Goal: Transaction & Acquisition: Purchase product/service

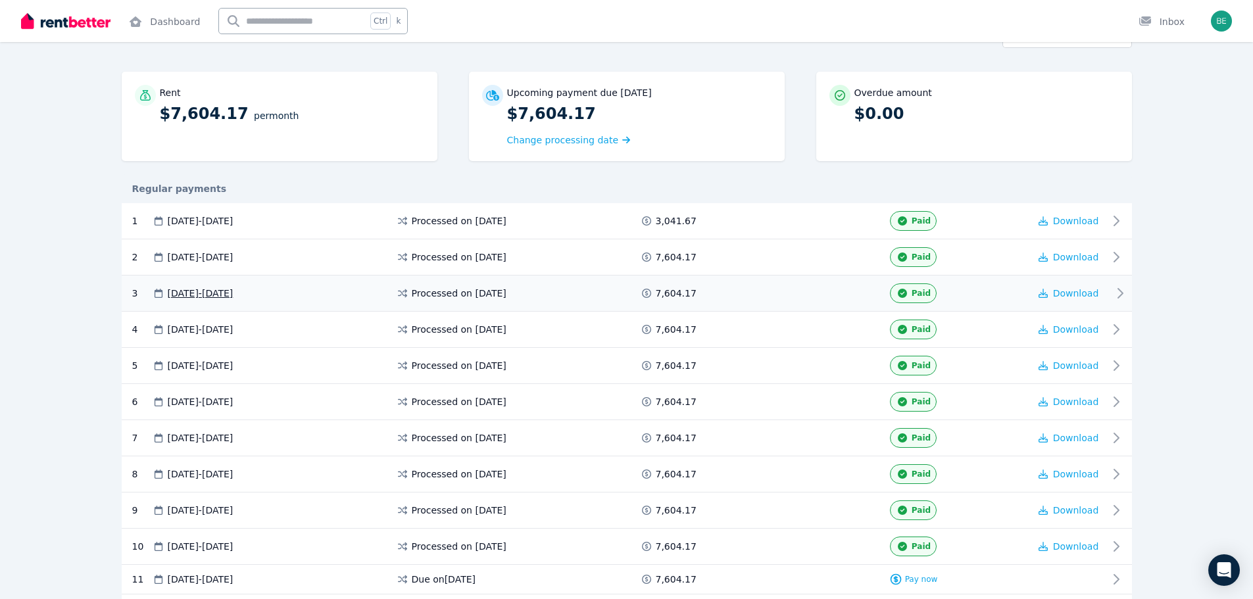
scroll to position [197, 0]
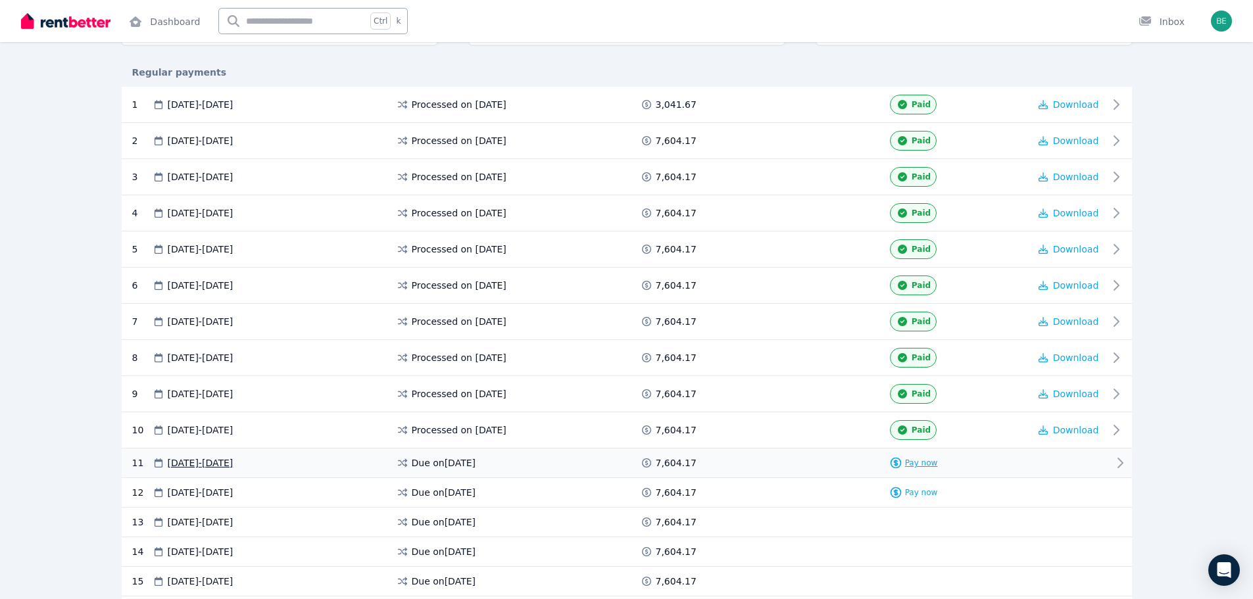
click at [928, 462] on span "Pay now" at bounding box center [921, 463] width 33 height 11
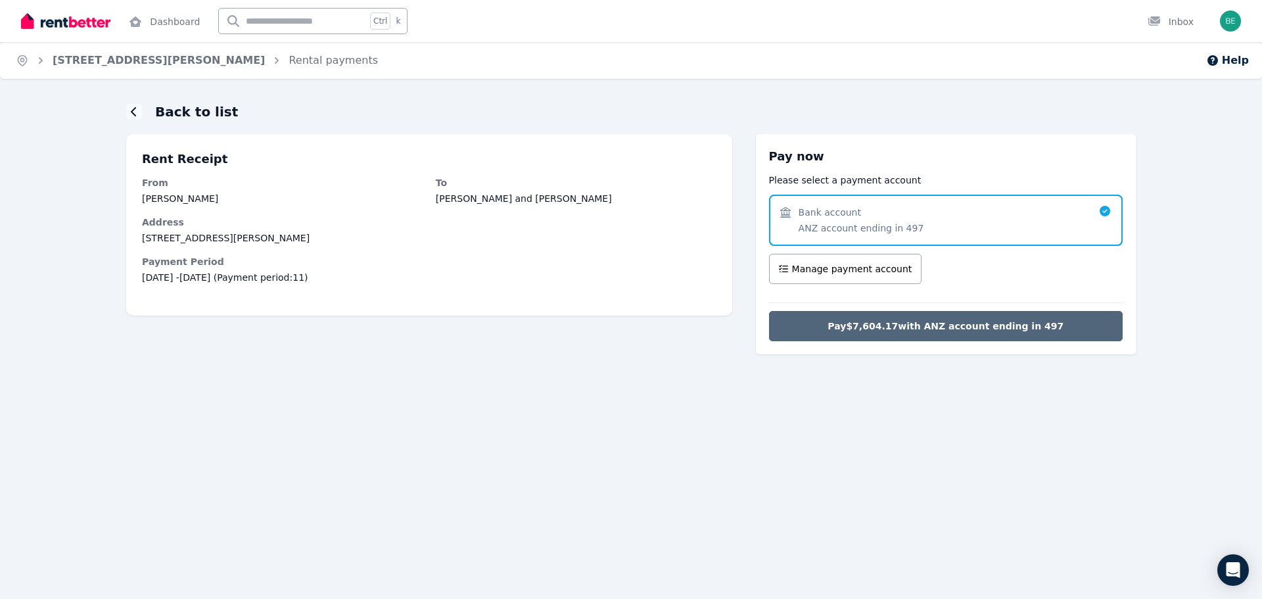
click at [988, 324] on span "Pay $7,604.17 with ANZ account ending in 497" at bounding box center [946, 326] width 236 height 13
